Goal: Find specific page/section: Find specific page/section

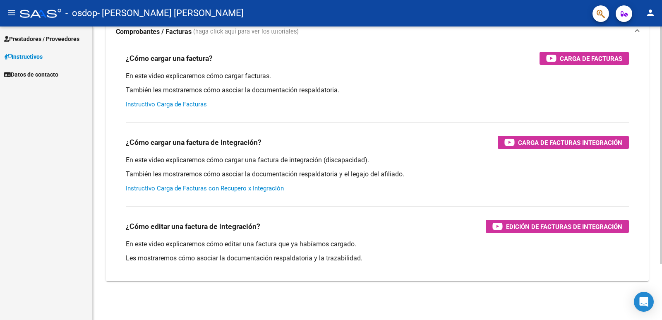
scroll to position [70, 0]
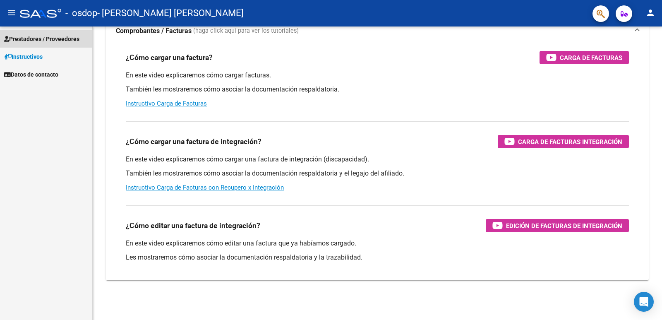
click at [41, 38] on span "Prestadores / Proveedores" at bounding box center [41, 38] width 75 height 9
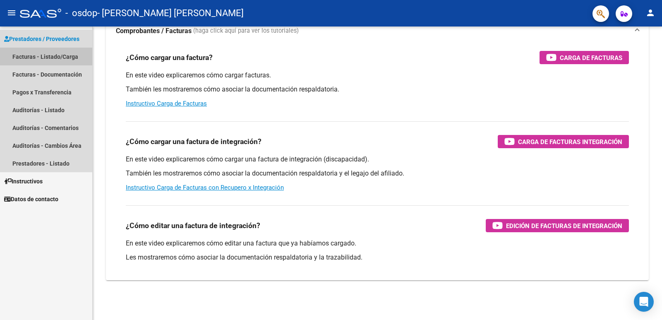
click at [30, 56] on link "Facturas - Listado/Carga" at bounding box center [46, 57] width 92 height 18
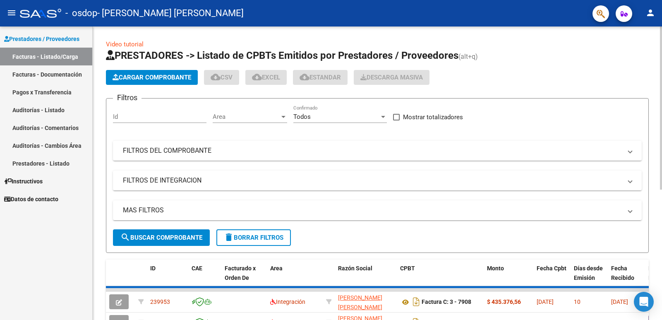
click at [151, 78] on span "Cargar Comprobante" at bounding box center [152, 77] width 79 height 7
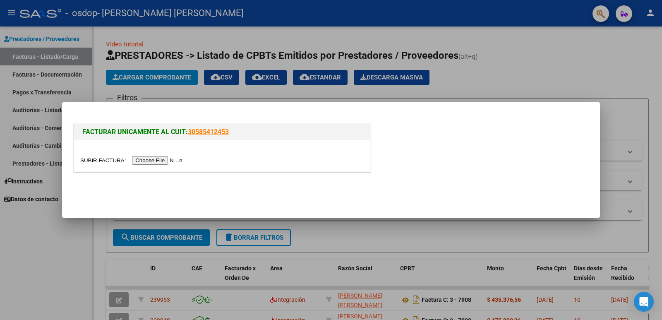
click at [518, 72] on div at bounding box center [331, 160] width 662 height 320
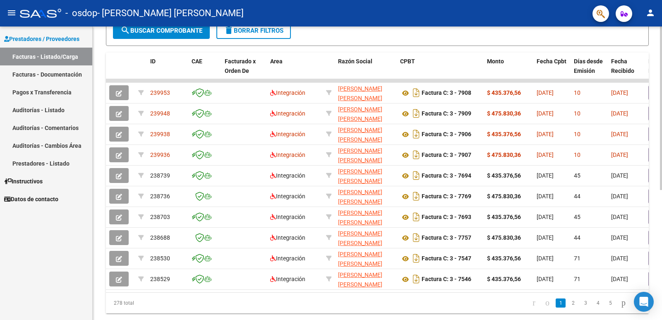
scroll to position [233, 0]
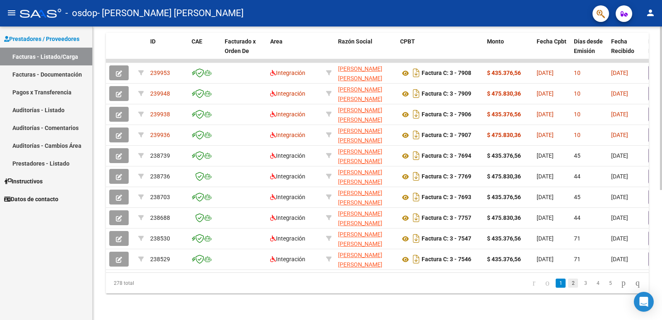
click at [568, 281] on link "2" at bounding box center [573, 282] width 10 height 9
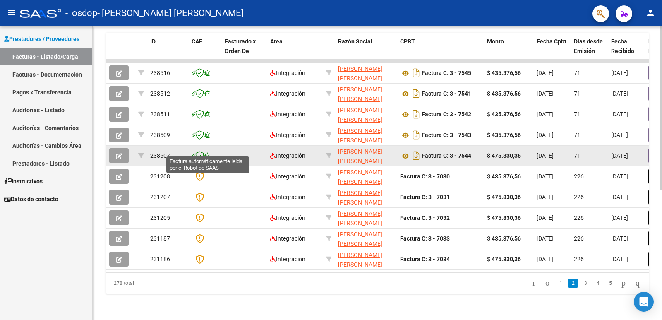
scroll to position [192, 0]
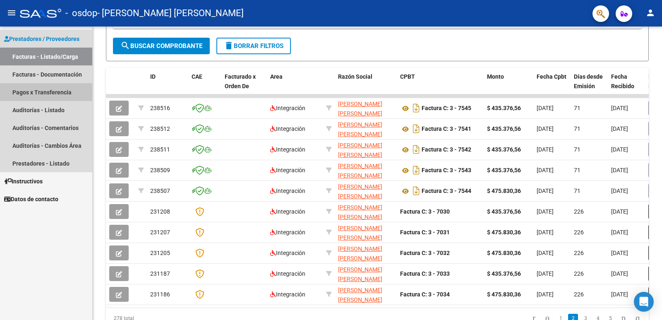
click at [54, 91] on link "Pagos x Transferencia" at bounding box center [46, 92] width 92 height 18
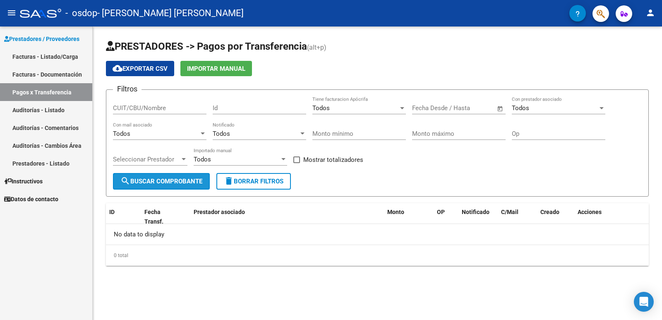
click at [197, 186] on button "search Buscar Comprobante" at bounding box center [161, 181] width 97 height 17
click at [176, 108] on input "CUIT/CBU/Nombre" at bounding box center [160, 107] width 94 height 7
type input "23179235544"
click at [169, 185] on button "search Buscar Comprobante" at bounding box center [161, 181] width 97 height 17
click at [515, 105] on span "Todos" at bounding box center [520, 107] width 17 height 7
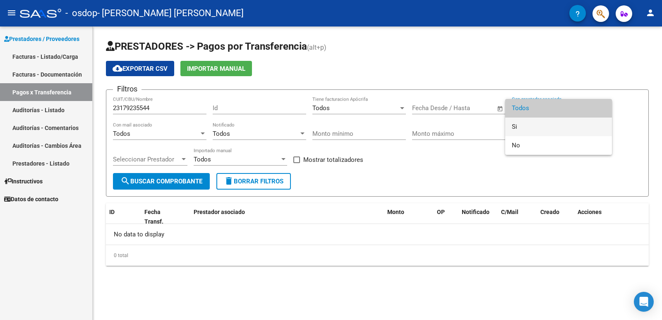
click at [514, 125] on span "Si" at bounding box center [559, 127] width 94 height 19
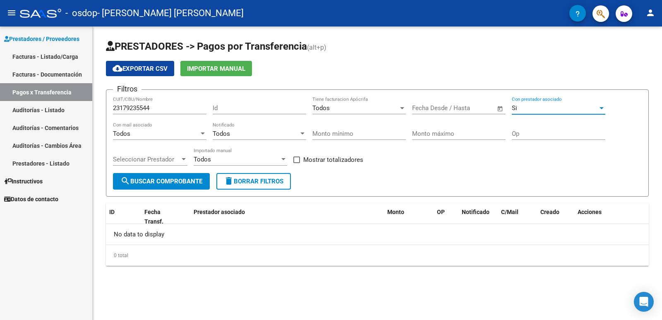
click at [521, 110] on div "Si" at bounding box center [555, 107] width 86 height 7
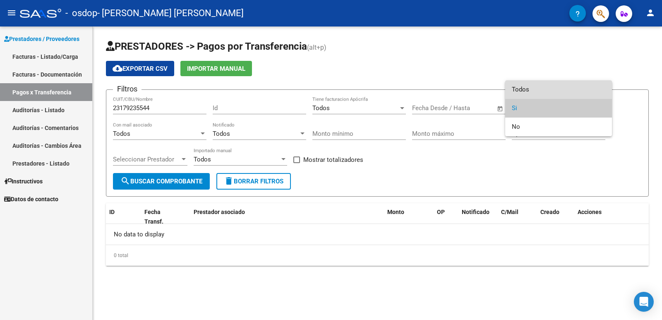
click at [527, 88] on span "Todos" at bounding box center [559, 89] width 94 height 19
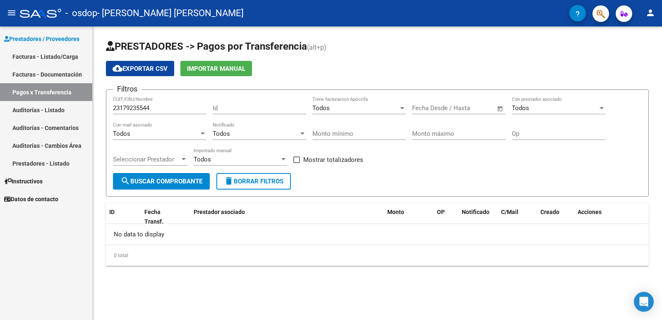
click at [502, 108] on span "Open calendar" at bounding box center [500, 108] width 20 height 20
click at [504, 132] on span "Previous month" at bounding box center [507, 131] width 17 height 17
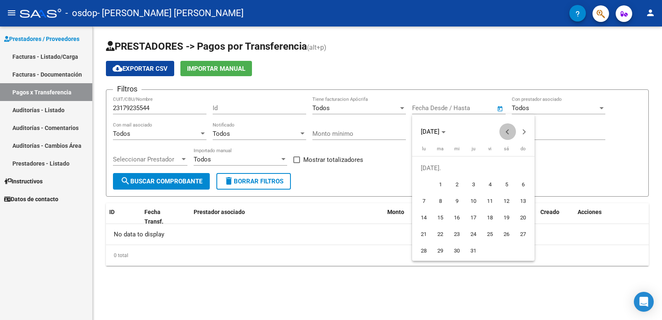
click at [504, 132] on span "Previous month" at bounding box center [507, 131] width 17 height 17
click at [511, 170] on span "1" at bounding box center [506, 168] width 15 height 15
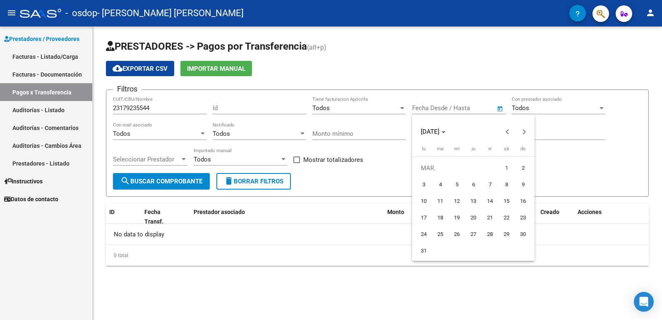
type input "[DATE]"
click at [197, 181] on div at bounding box center [331, 160] width 662 height 320
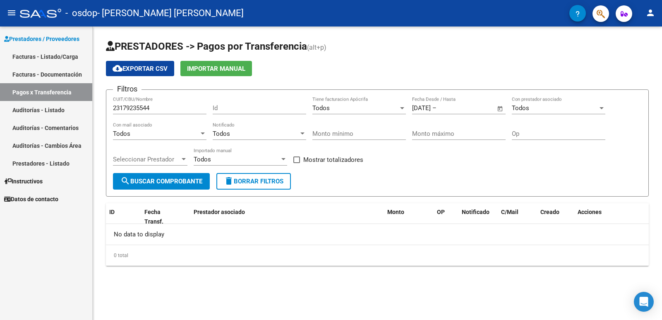
click at [197, 181] on span "search Buscar Comprobante" at bounding box center [161, 181] width 82 height 7
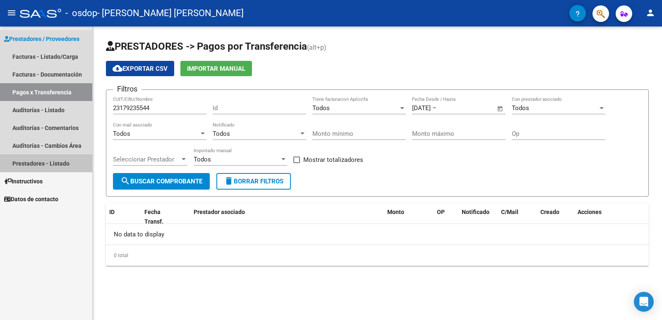
click at [61, 162] on link "Prestadores - Listado" at bounding box center [46, 163] width 92 height 18
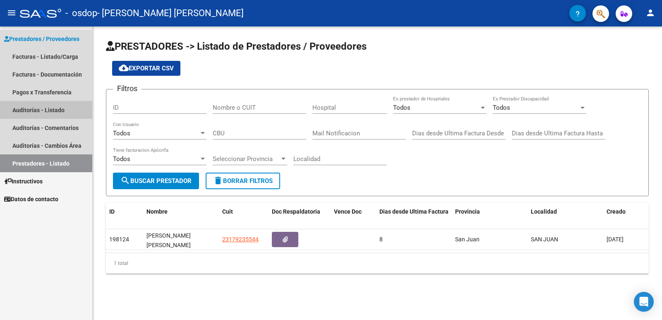
click at [62, 110] on link "Auditorías - Listado" at bounding box center [46, 110] width 92 height 18
